Goal: Information Seeking & Learning: Learn about a topic

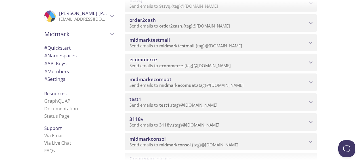
scroll to position [85, 0]
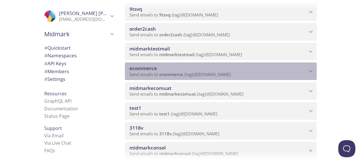
click at [148, 66] on span "ecommerce" at bounding box center [143, 68] width 28 height 7
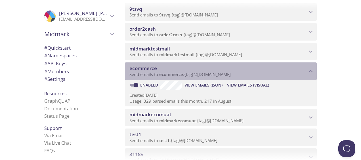
click at [146, 68] on span "ecommerce" at bounding box center [143, 68] width 28 height 7
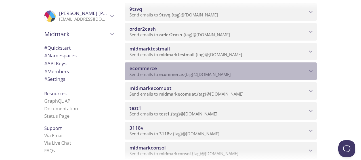
click at [311, 72] on icon "ecommerce namespace" at bounding box center [311, 71] width 4 height 2
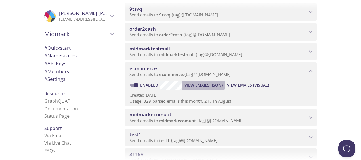
click at [200, 87] on span "View Emails (JSON)" at bounding box center [204, 85] width 38 height 7
click at [251, 86] on span "View Emails (Visual)" at bounding box center [248, 85] width 42 height 7
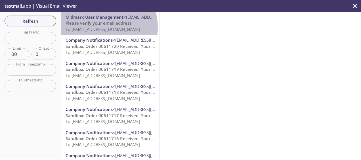
click at [100, 27] on span "To: [EMAIL_ADDRESS][DOMAIN_NAME]" at bounding box center [103, 29] width 74 height 6
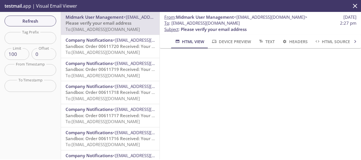
scroll to position [57, 0]
